Goal: Navigation & Orientation: Find specific page/section

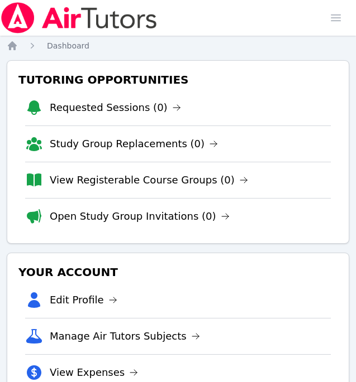
scroll to position [0, 3]
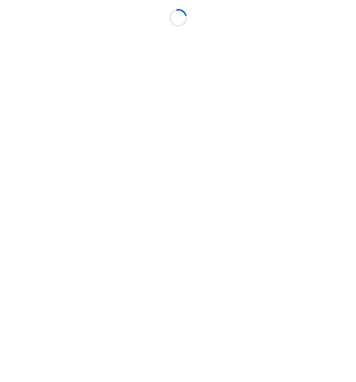
scroll to position [0, 3]
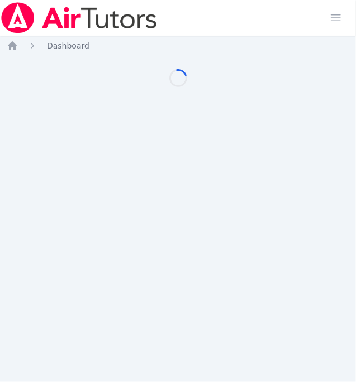
scroll to position [0, 3]
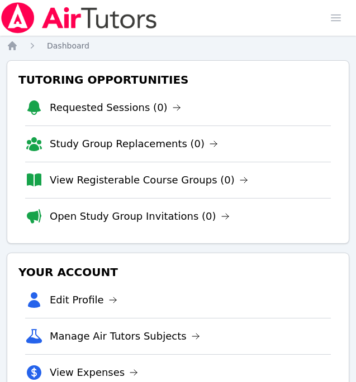
scroll to position [0, 3]
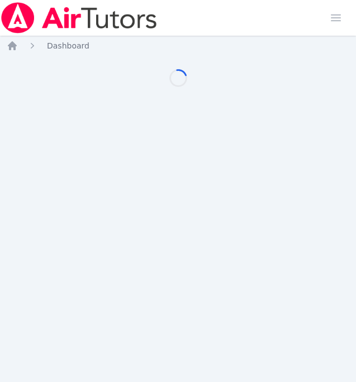
scroll to position [0, 3]
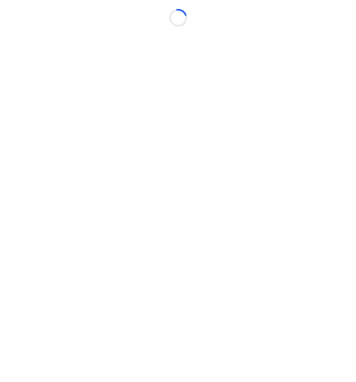
scroll to position [0, 3]
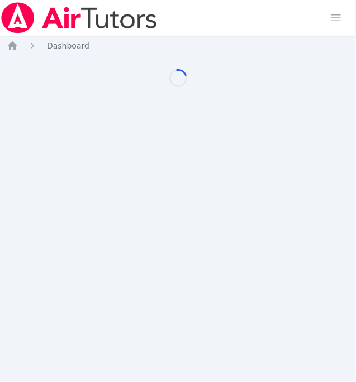
scroll to position [0, 3]
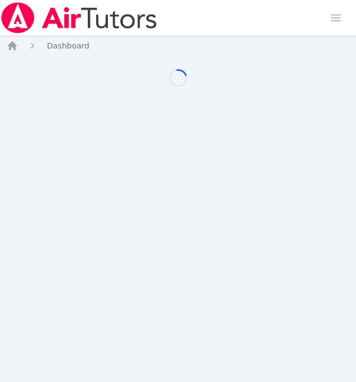
scroll to position [0, 3]
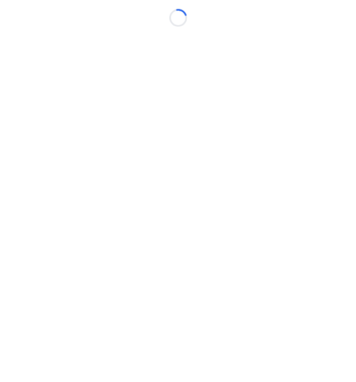
scroll to position [0, 3]
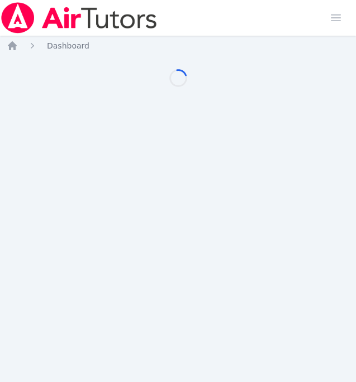
scroll to position [0, 3]
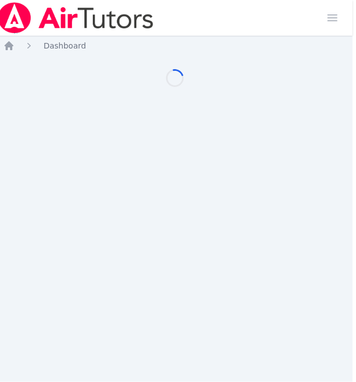
scroll to position [0, 3]
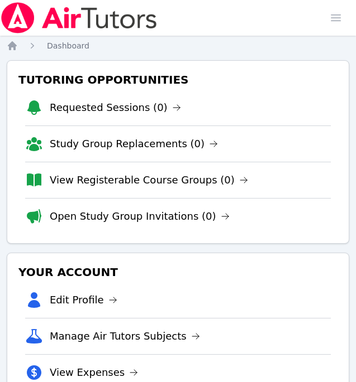
scroll to position [0, 3]
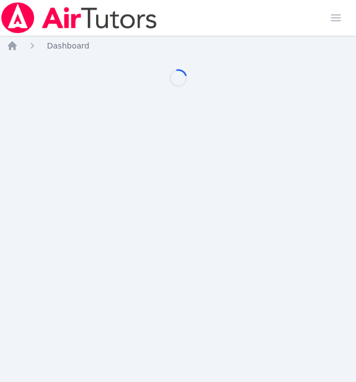
scroll to position [0, 3]
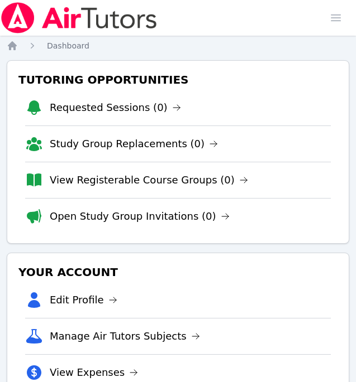
scroll to position [0, 3]
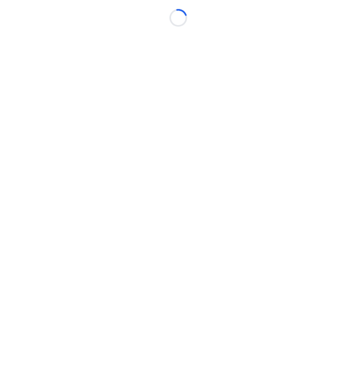
scroll to position [0, 3]
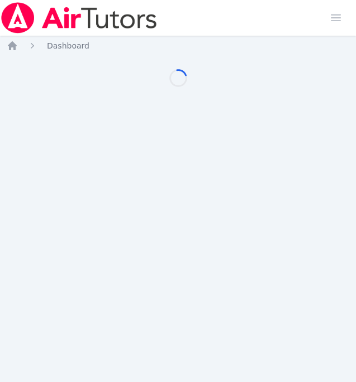
scroll to position [0, 3]
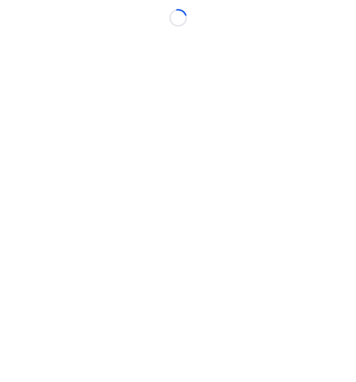
scroll to position [0, 3]
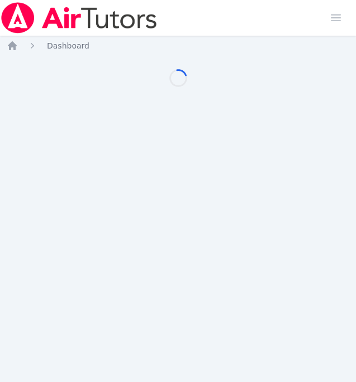
scroll to position [0, 3]
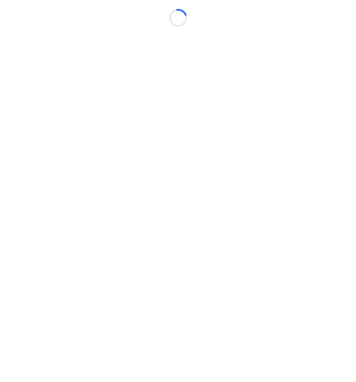
scroll to position [0, 3]
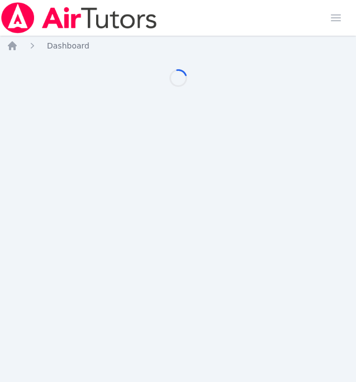
scroll to position [0, 3]
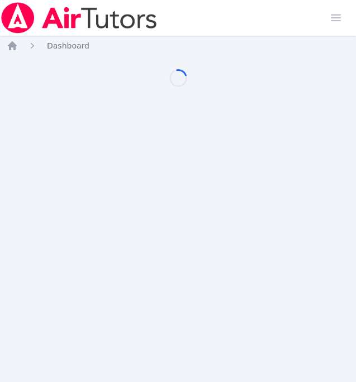
scroll to position [0, 3]
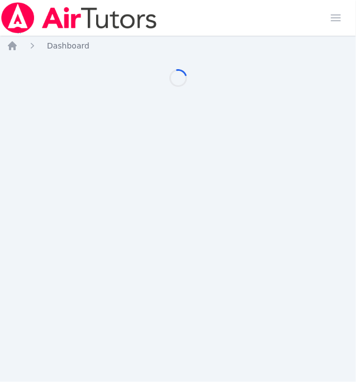
scroll to position [0, 3]
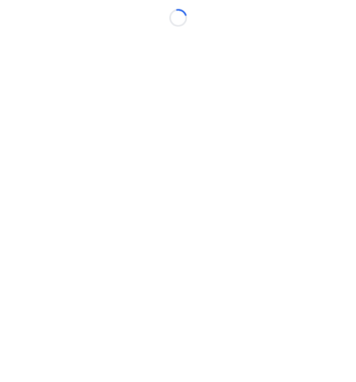
scroll to position [0, 3]
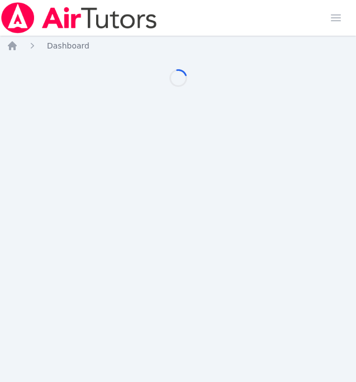
scroll to position [0, 3]
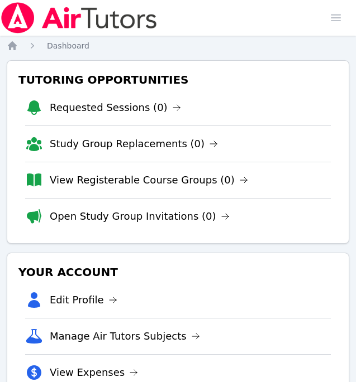
scroll to position [0, 3]
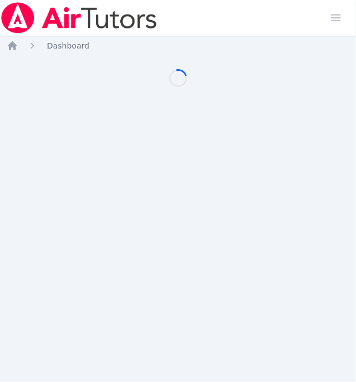
scroll to position [0, 3]
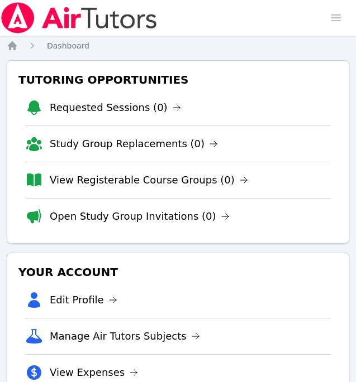
scroll to position [0, 3]
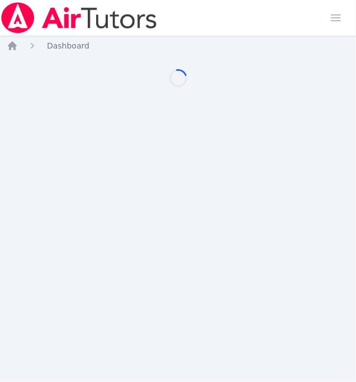
scroll to position [0, 3]
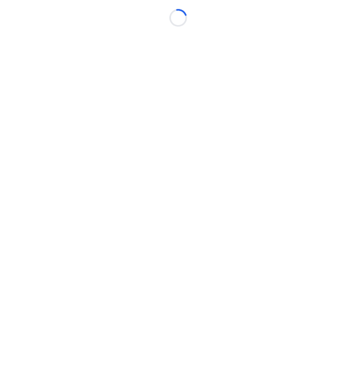
scroll to position [0, 3]
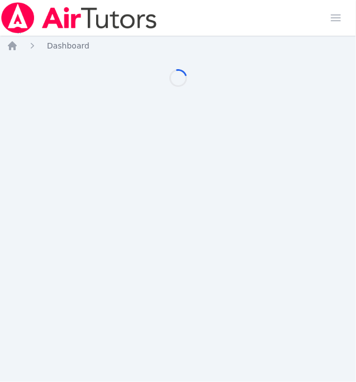
scroll to position [0, 3]
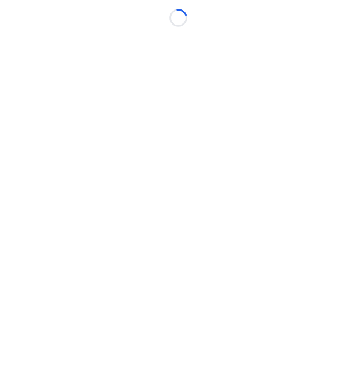
scroll to position [0, 3]
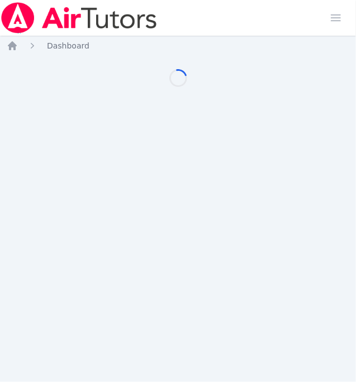
scroll to position [0, 3]
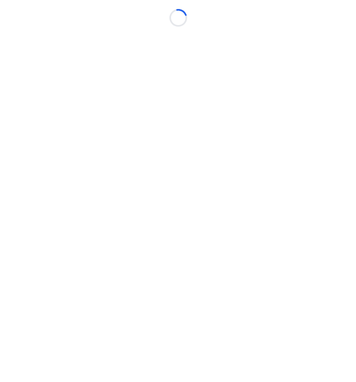
scroll to position [0, 3]
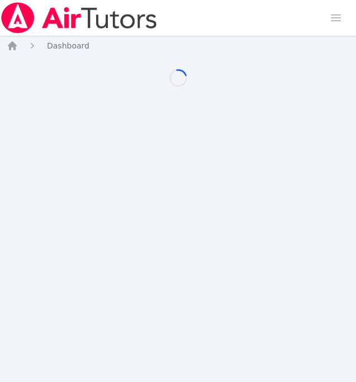
scroll to position [0, 3]
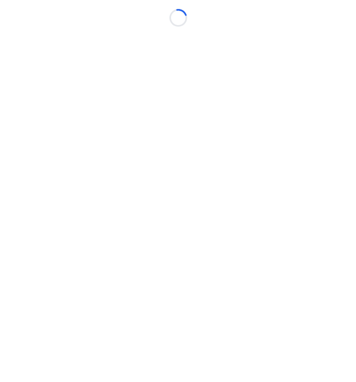
scroll to position [0, 3]
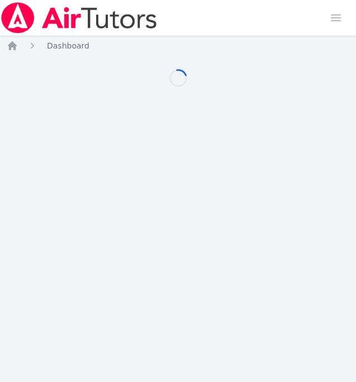
scroll to position [0, 3]
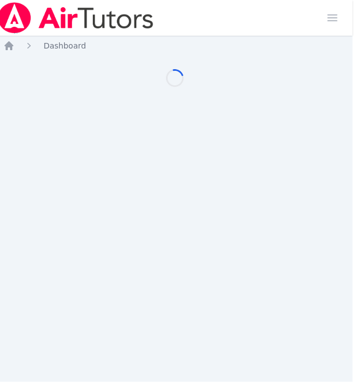
scroll to position [0, 3]
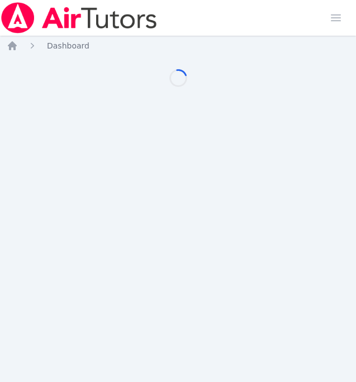
scroll to position [0, 3]
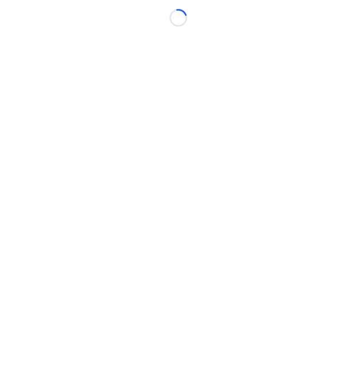
scroll to position [0, 3]
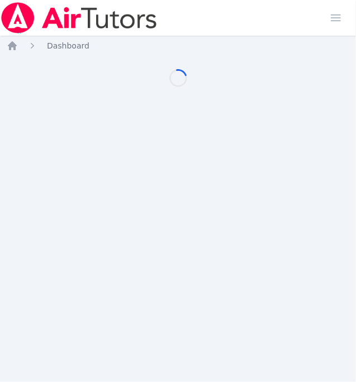
scroll to position [0, 3]
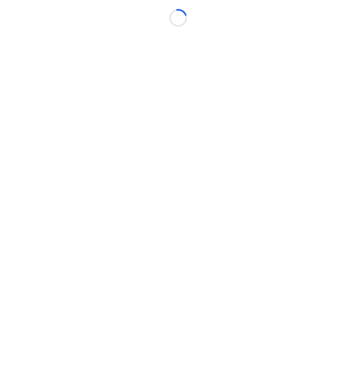
scroll to position [0, 3]
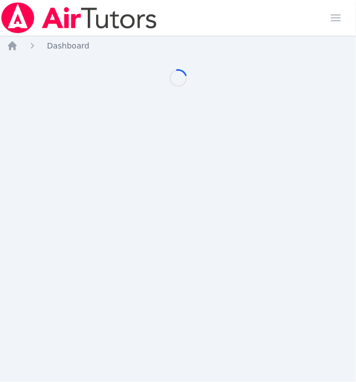
scroll to position [0, 3]
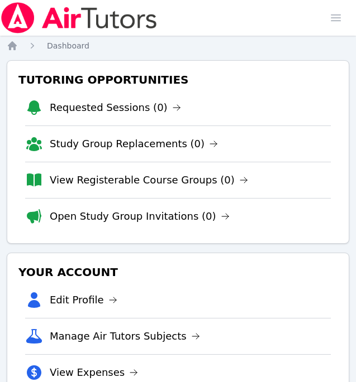
scroll to position [0, 3]
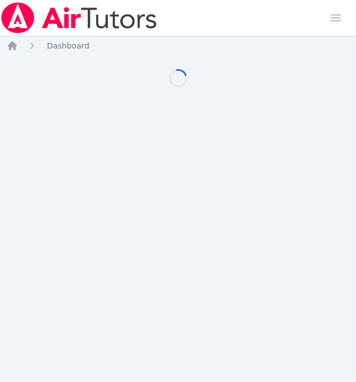
scroll to position [0, 3]
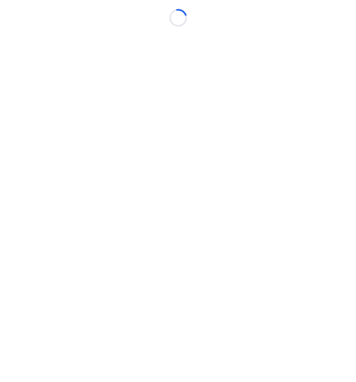
scroll to position [0, 3]
